Goal: Transaction & Acquisition: Book appointment/travel/reservation

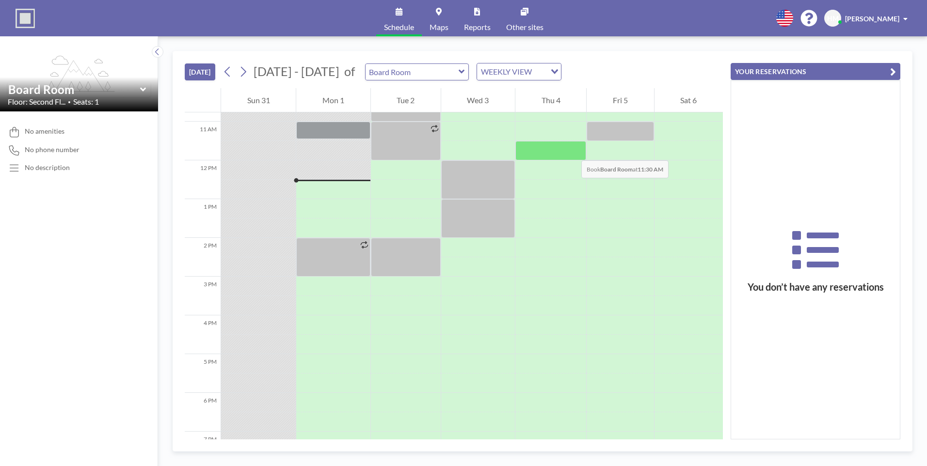
scroll to position [417, 0]
click at [244, 75] on icon at bounding box center [243, 72] width 5 height 10
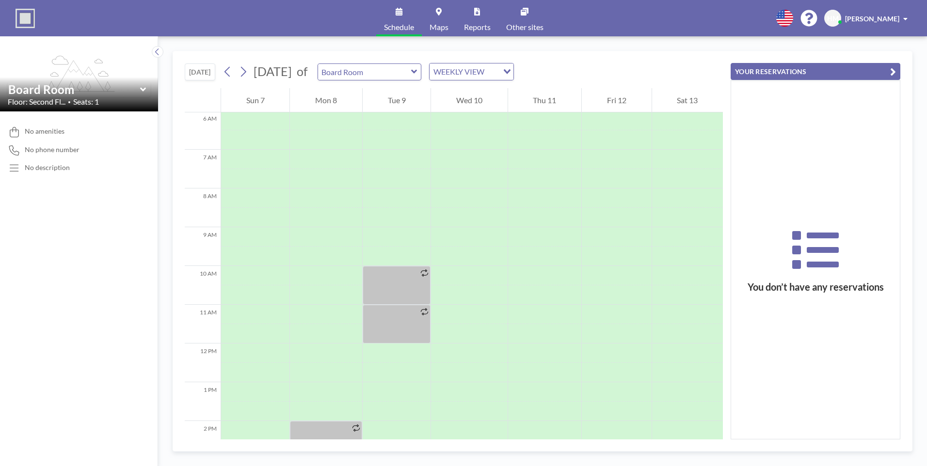
scroll to position [291, 0]
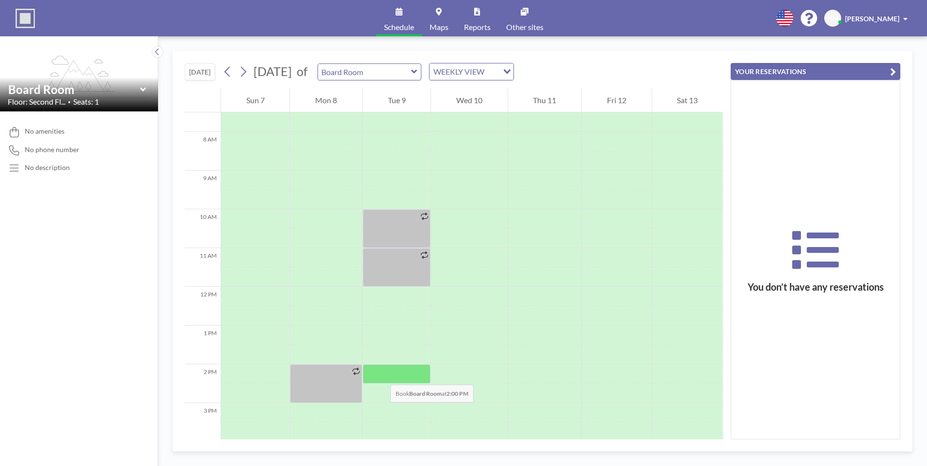
click at [381, 375] on div at bounding box center [397, 374] width 68 height 19
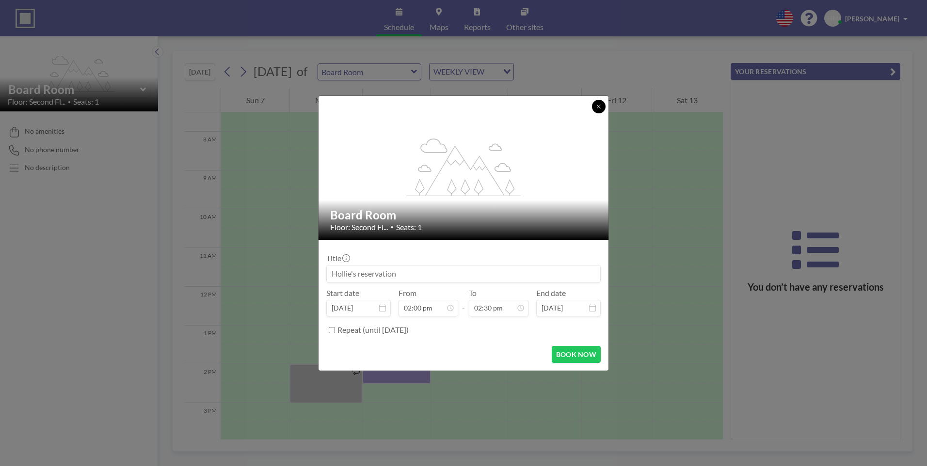
scroll to position [483, 0]
click at [595, 107] on button at bounding box center [599, 107] width 14 height 14
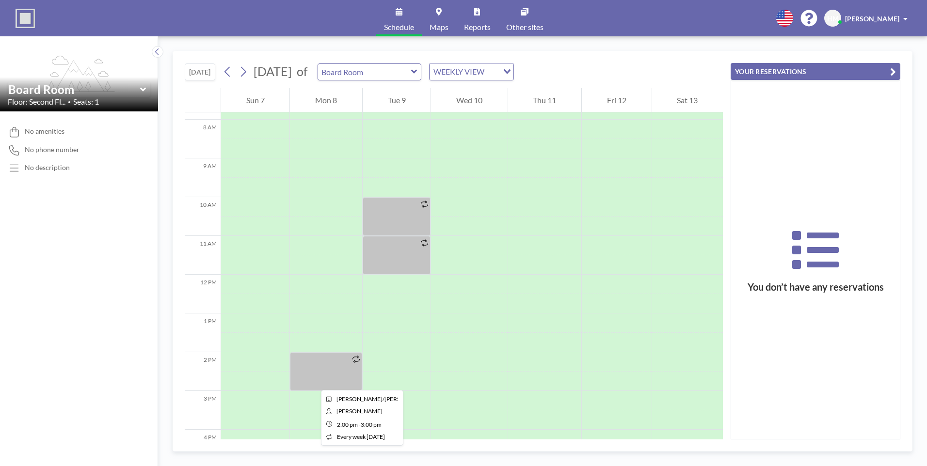
scroll to position [352, 0]
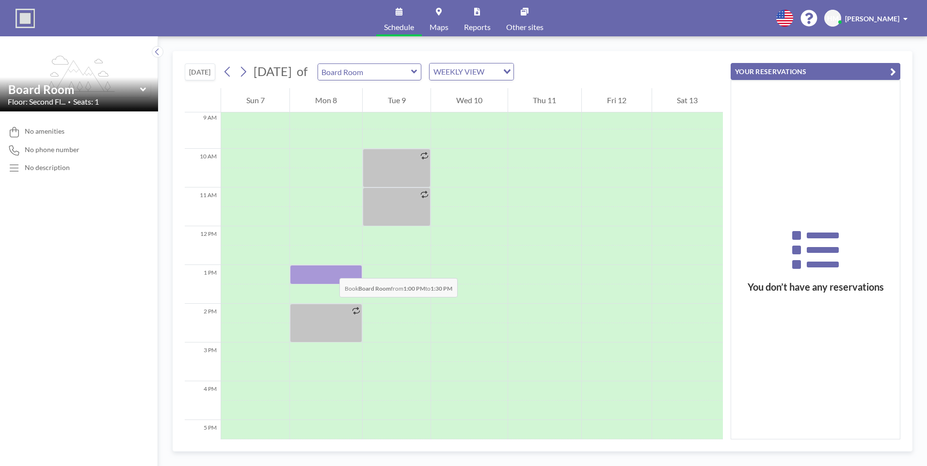
click at [330, 269] on div at bounding box center [326, 274] width 72 height 19
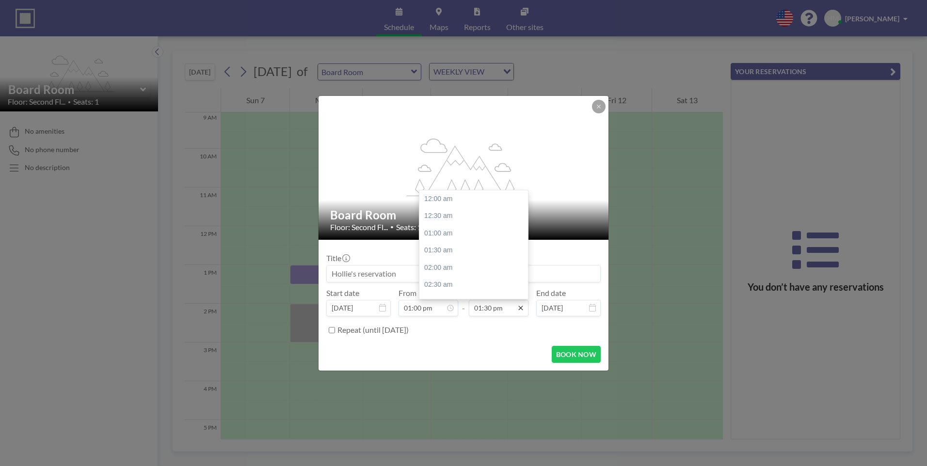
scroll to position [466, 0]
click at [444, 218] on div "02:00 pm" at bounding box center [475, 216] width 113 height 17
type input "02:00 pm"
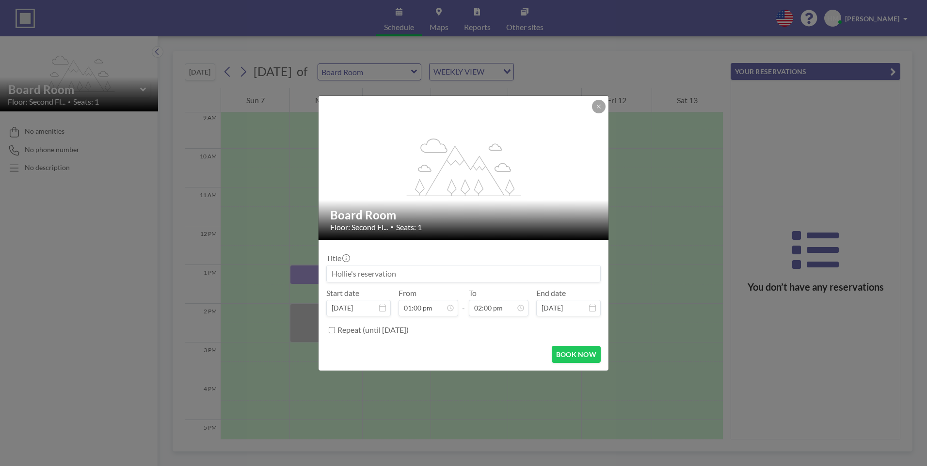
click at [405, 257] on div "Title" at bounding box center [463, 268] width 274 height 29
click at [402, 267] on input at bounding box center [463, 274] width 273 height 16
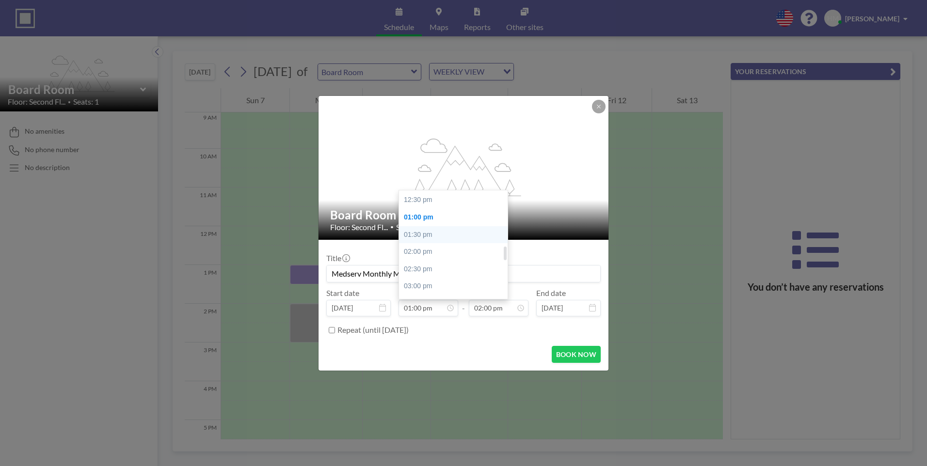
scroll to position [430, 0]
type input "Medserv Monthly Meeting"
click at [419, 205] on div "12:30 pm" at bounding box center [455, 200] width 113 height 17
type input "12:30 pm"
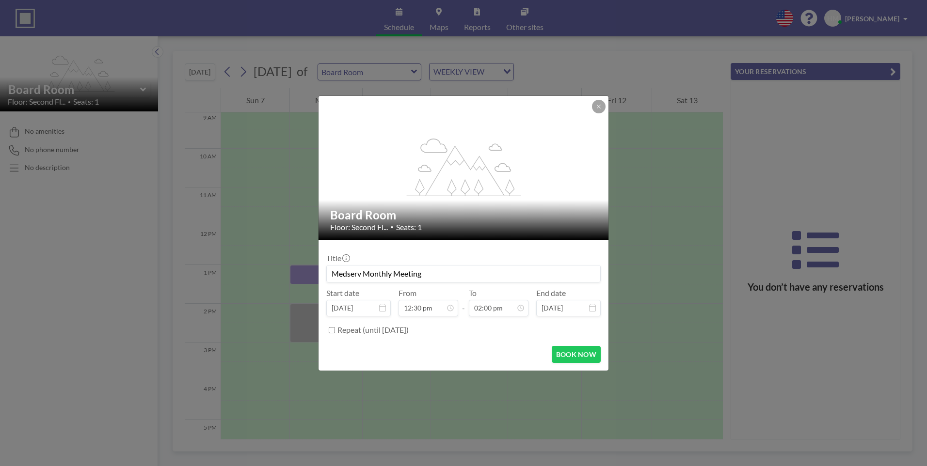
scroll to position [432, 0]
click at [562, 358] on button "BOOK NOW" at bounding box center [576, 354] width 49 height 17
